Goal: Navigation & Orientation: Find specific page/section

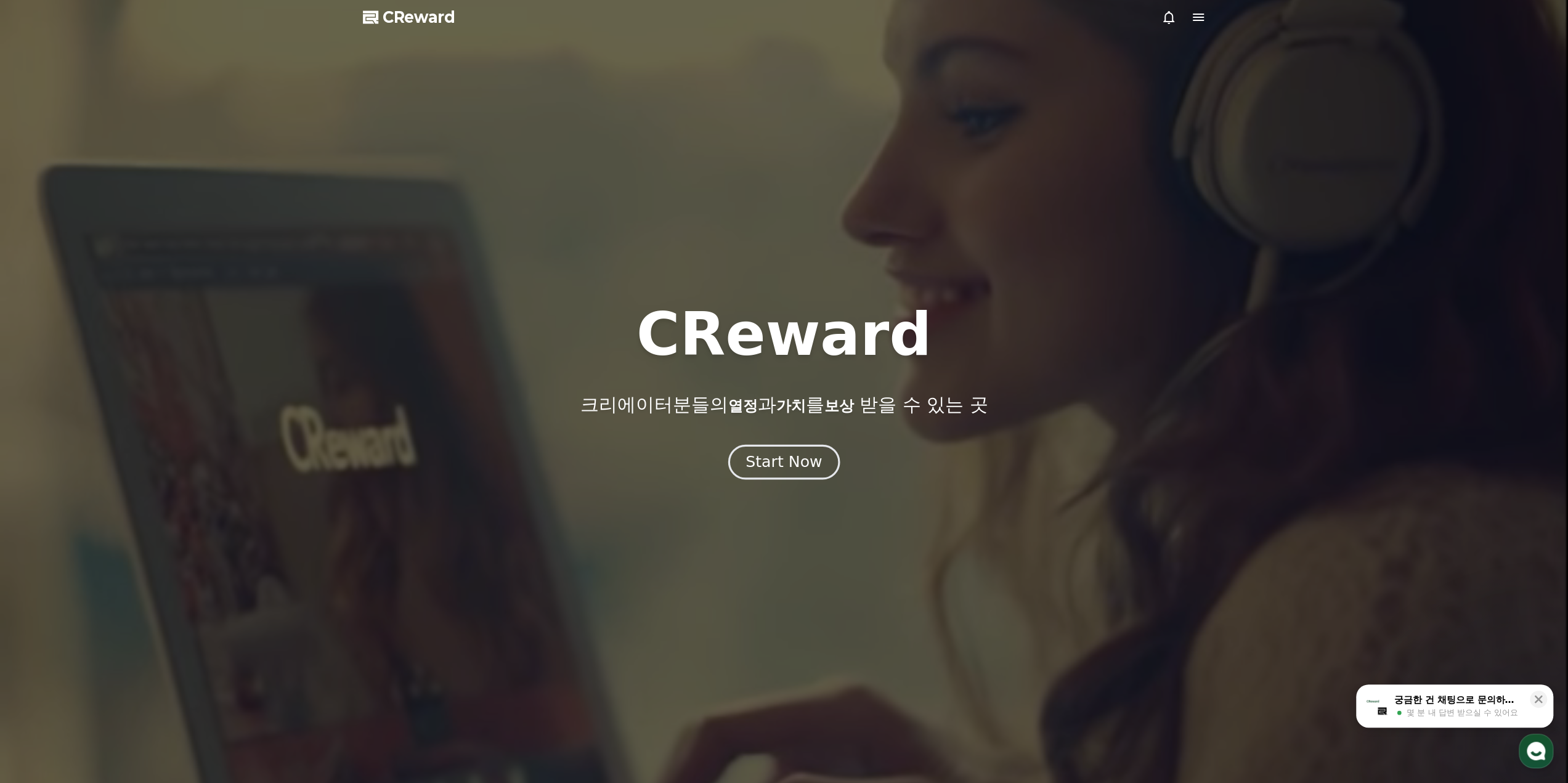
click at [809, 451] on button "Start Now" at bounding box center [784, 461] width 111 height 35
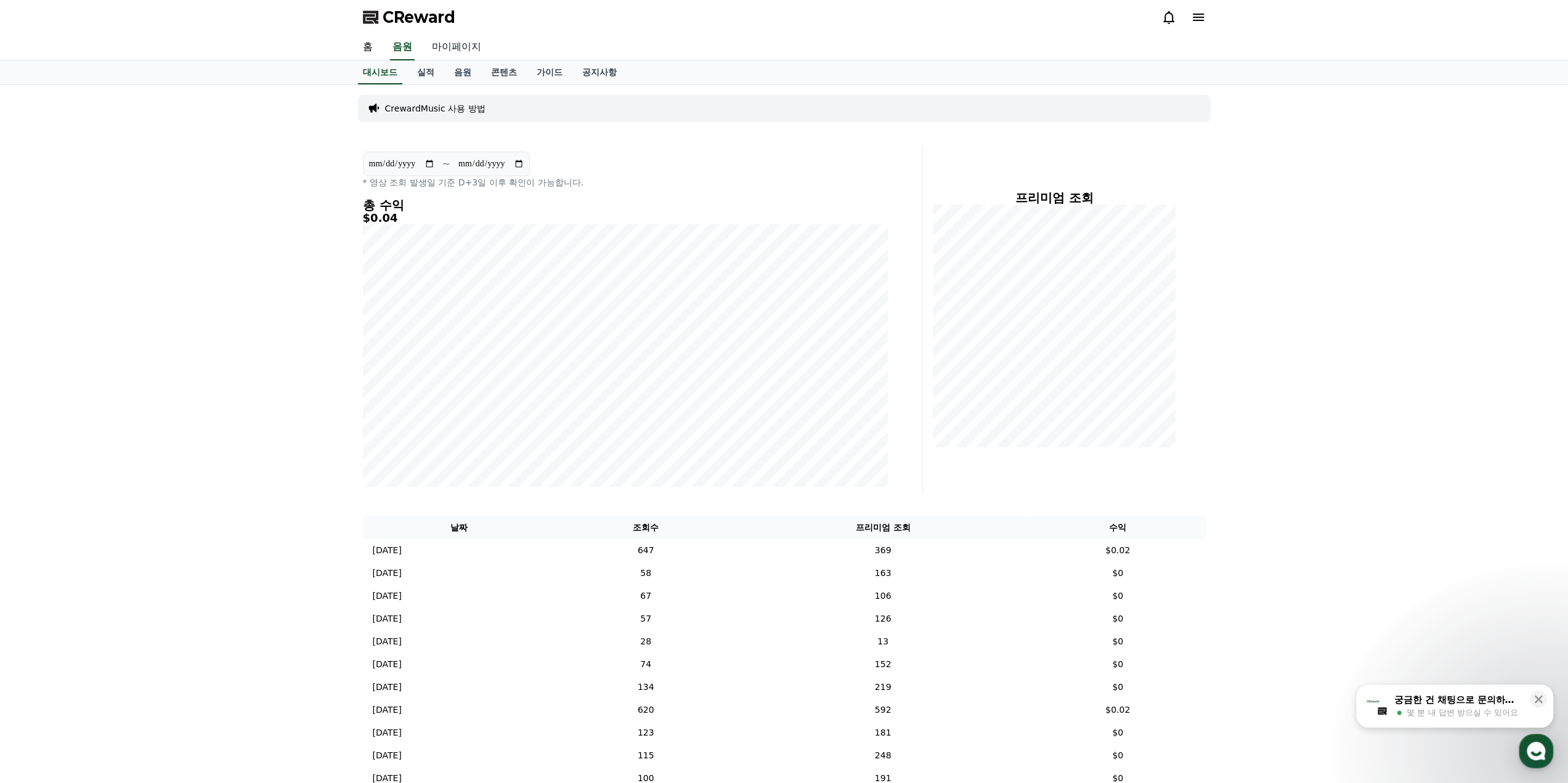
click at [435, 47] on link "마이페이지" at bounding box center [456, 47] width 69 height 26
select select "**********"
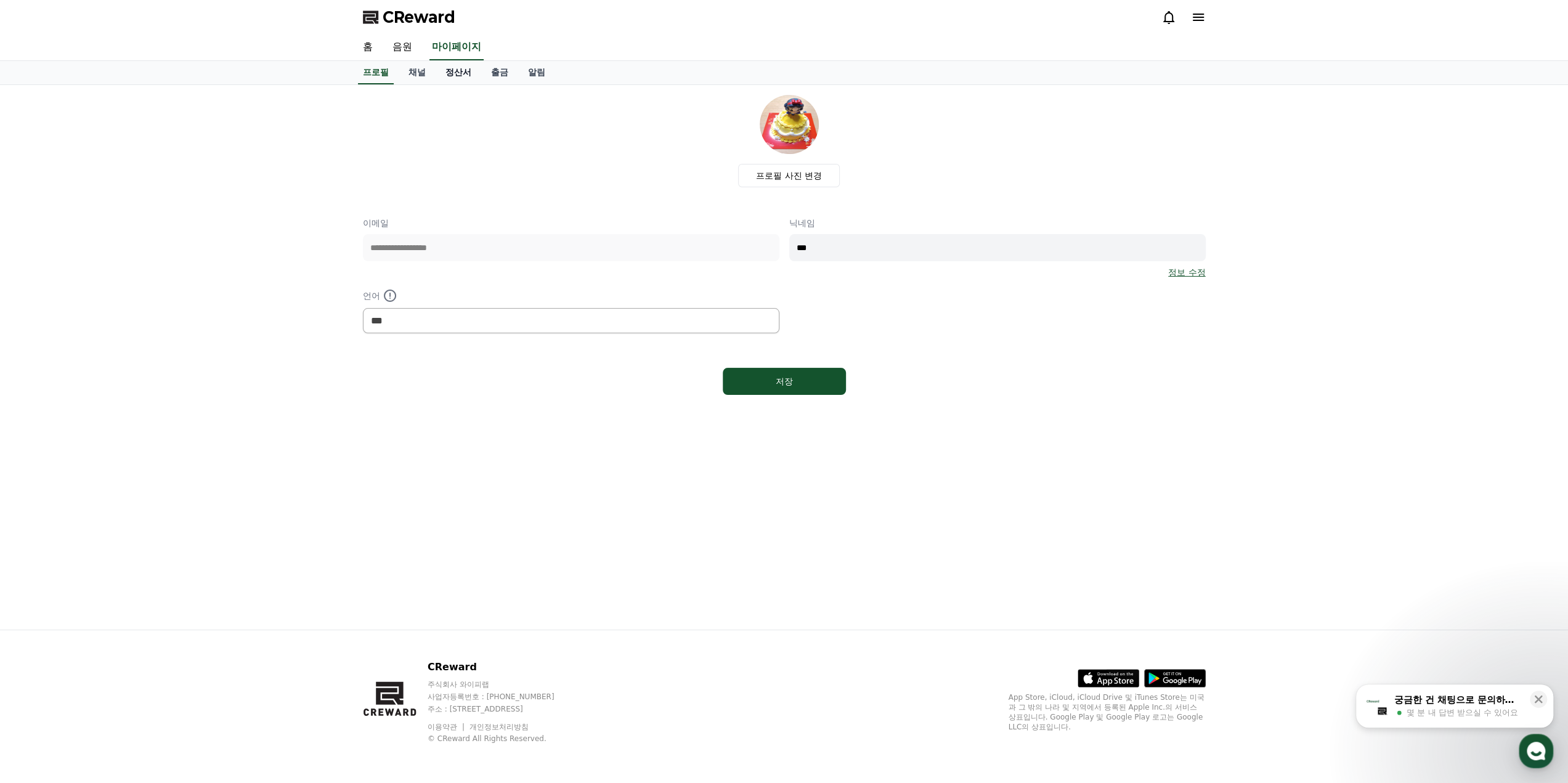
click at [439, 81] on link "정산서" at bounding box center [458, 72] width 46 height 23
click at [421, 76] on link "채널" at bounding box center [417, 72] width 37 height 23
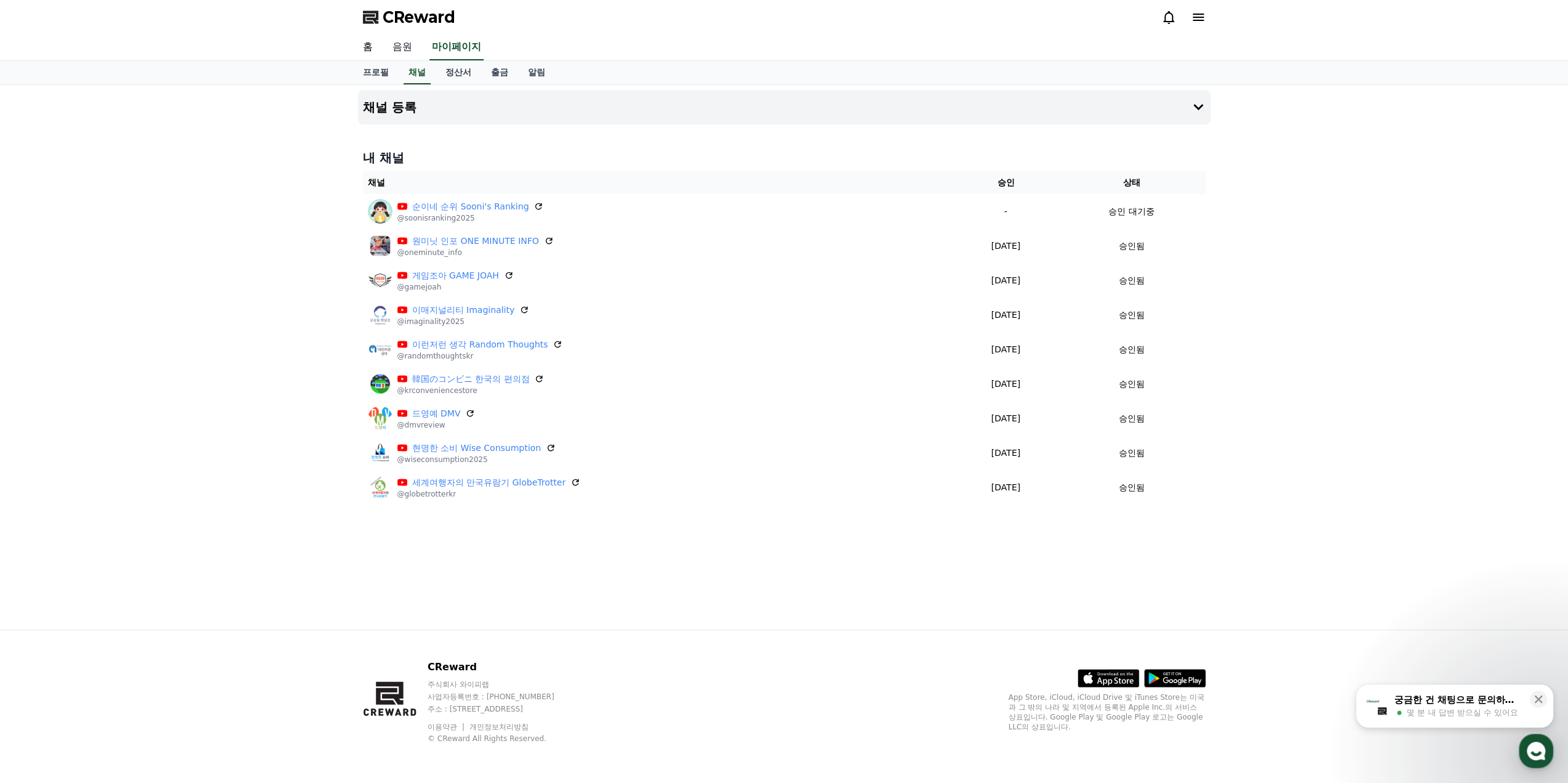
click at [406, 47] on link "음원" at bounding box center [402, 47] width 39 height 26
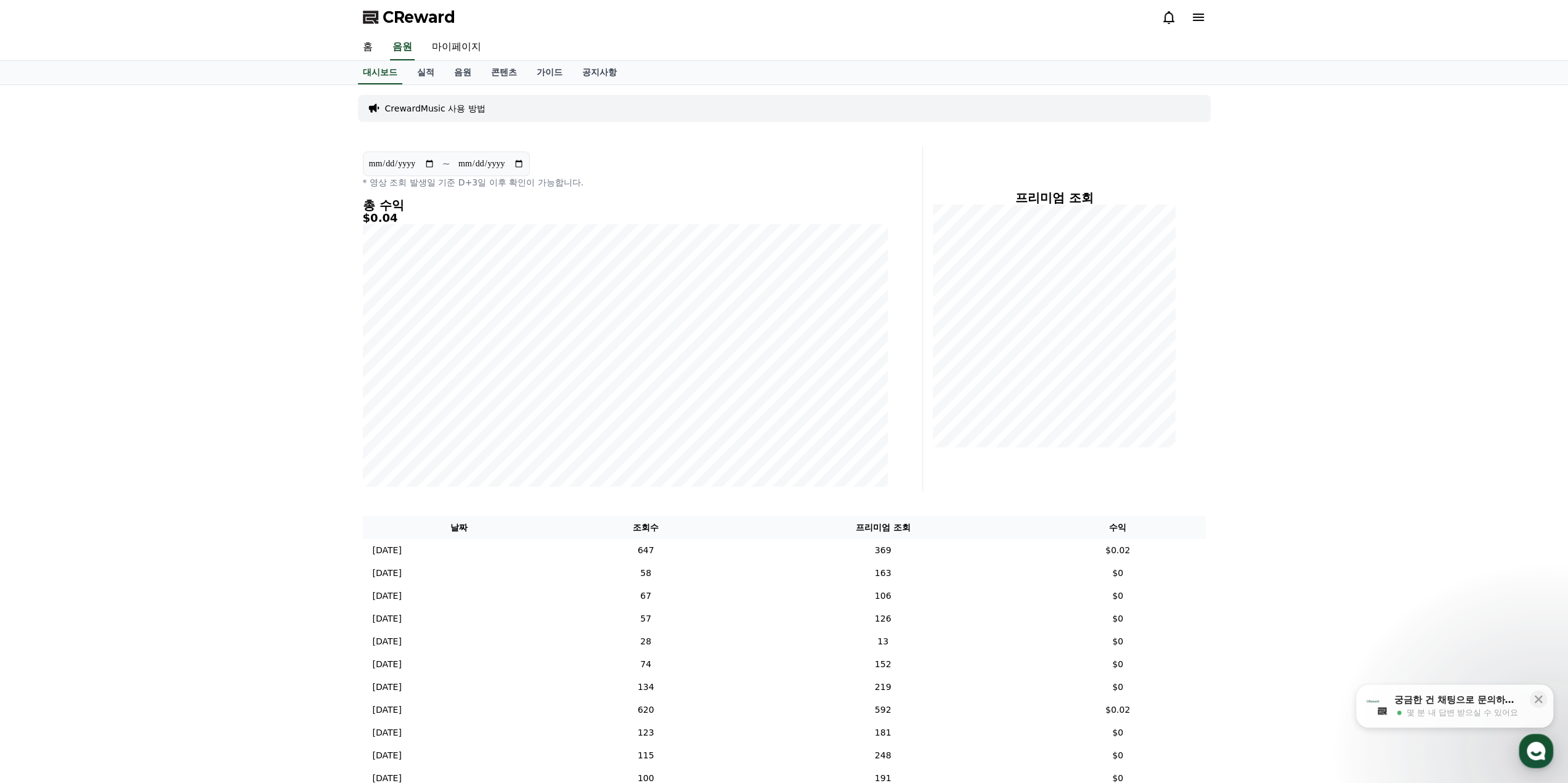
scroll to position [123, 0]
